Goal: Transaction & Acquisition: Purchase product/service

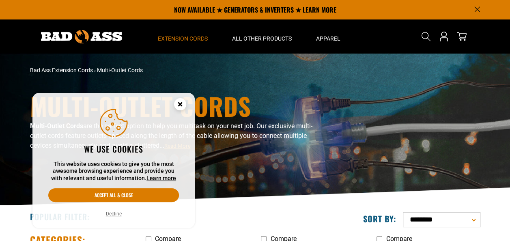
click at [180, 104] on icon "Cookie Consent" at bounding box center [180, 104] width 3 height 3
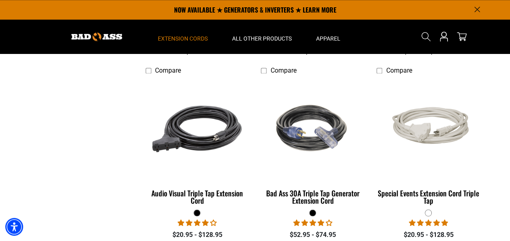
scroll to position [362, 0]
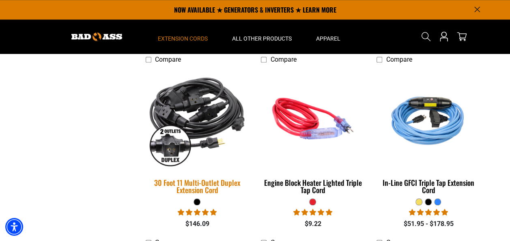
click at [201, 114] on img at bounding box center [197, 119] width 114 height 104
